Goal: Communication & Community: Connect with others

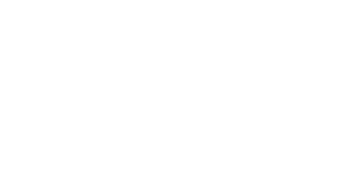
scroll to position [233, 0]
click at [285, 29] on button "Close" at bounding box center [274, 29] width 19 height 9
click at [56, 47] on div "Collaborate" at bounding box center [45, 46] width 21 height 5
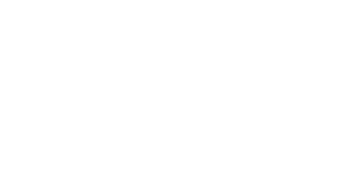
click at [285, 29] on button "Close" at bounding box center [274, 29] width 19 height 9
click at [56, 46] on div "Collaborate" at bounding box center [45, 46] width 21 height 5
click at [285, 27] on button "Close" at bounding box center [274, 29] width 19 height 9
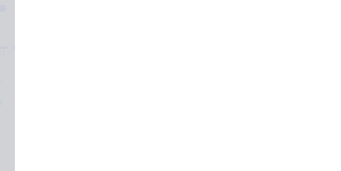
click at [56, 47] on div "Collaborate" at bounding box center [45, 46] width 21 height 5
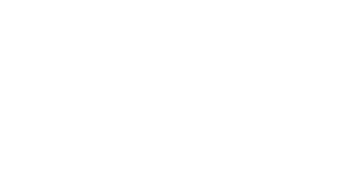
click at [136, 111] on div at bounding box center [119, 110] width 34 height 24
click at [285, 28] on button "Close" at bounding box center [274, 29] width 19 height 9
